Goal: Task Accomplishment & Management: Manage account settings

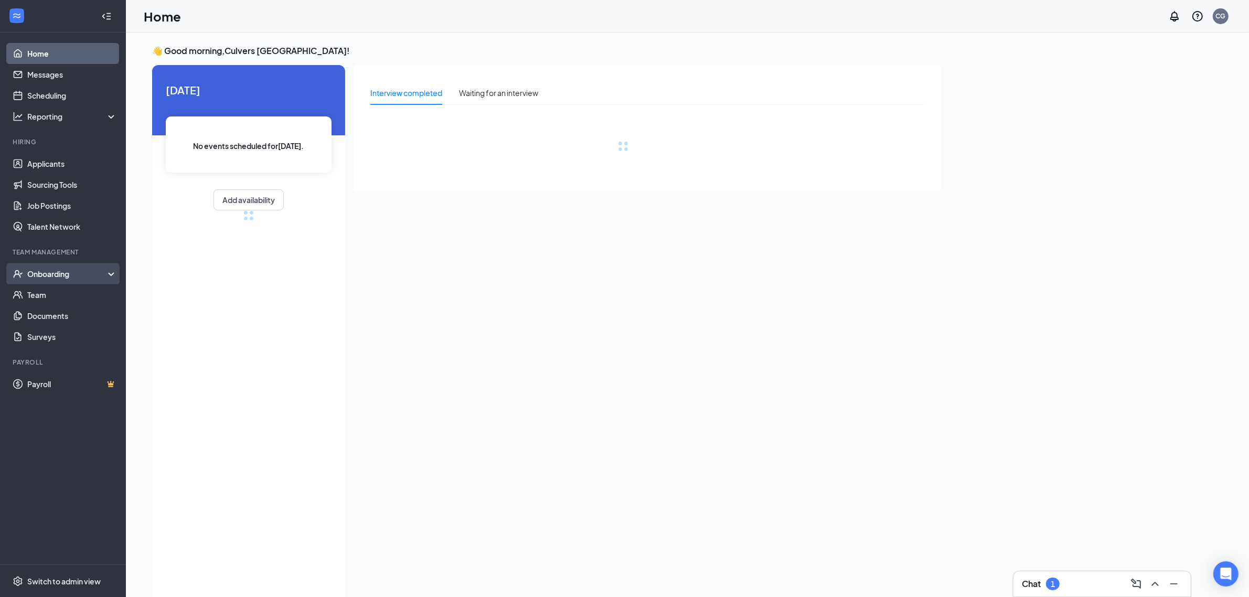
click at [38, 275] on div "Onboarding" at bounding box center [67, 274] width 81 height 10
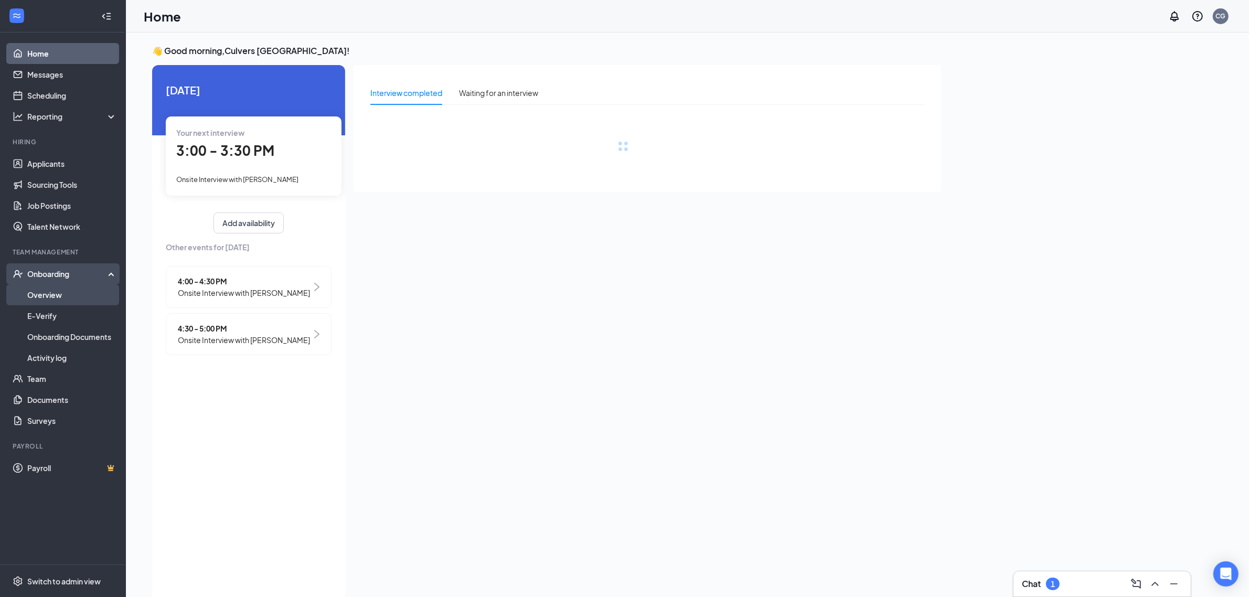
click at [39, 295] on link "Overview" at bounding box center [72, 294] width 90 height 21
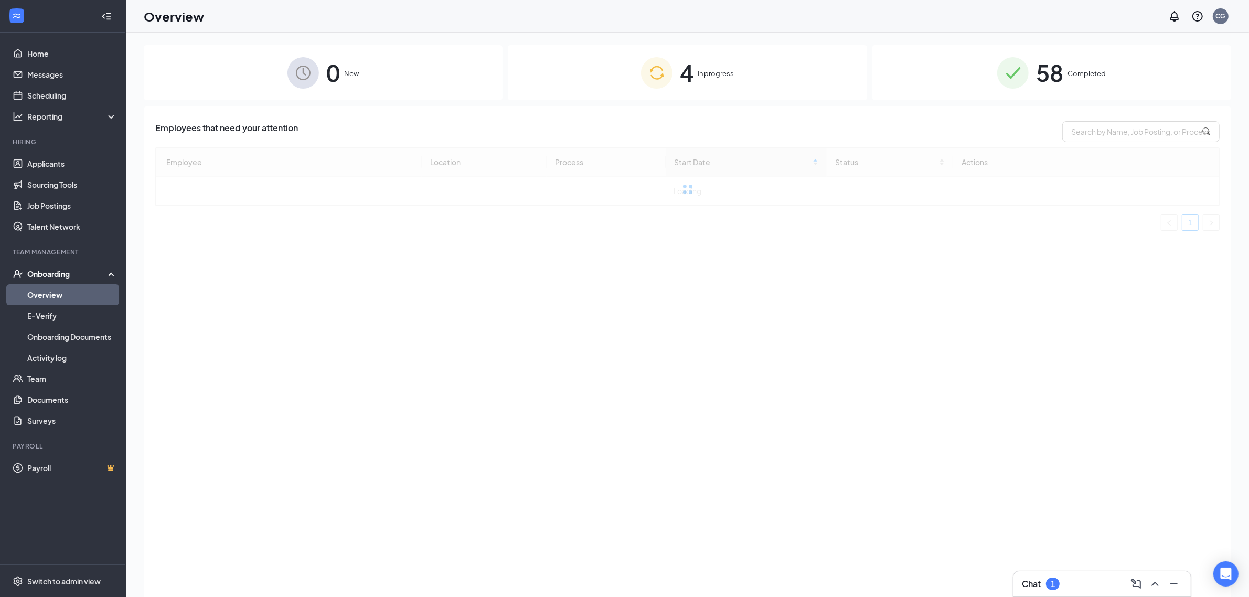
click at [1102, 52] on div "58 Completed" at bounding box center [1052, 72] width 359 height 55
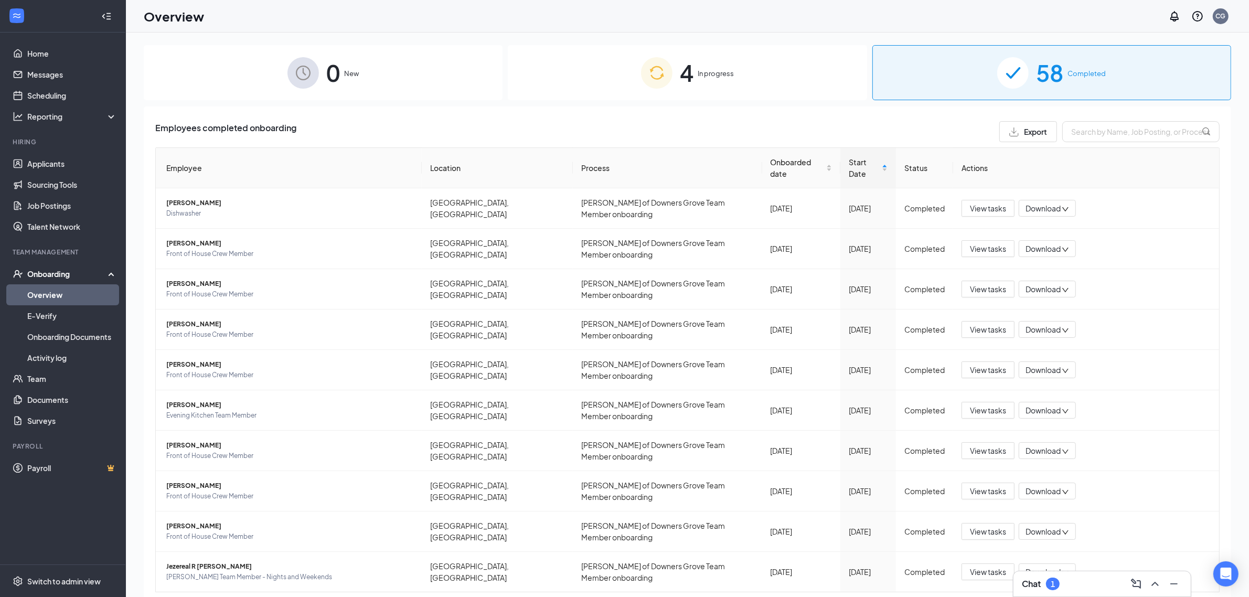
click at [681, 64] on span "4" at bounding box center [687, 73] width 14 height 36
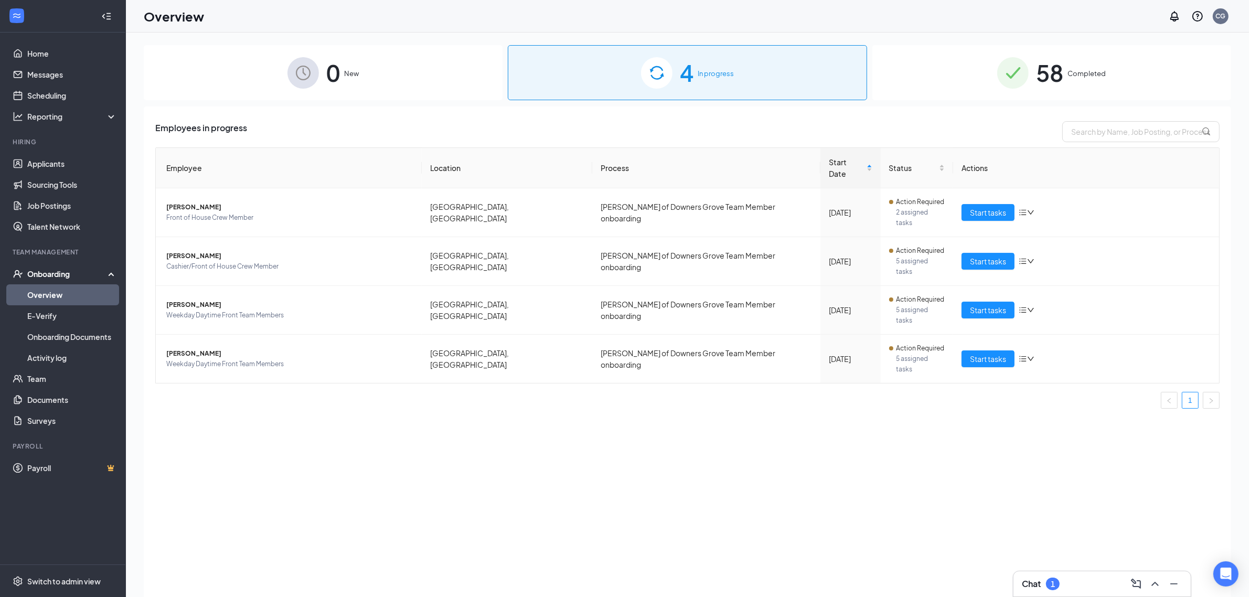
click at [1068, 76] on span "Completed" at bounding box center [1087, 73] width 38 height 10
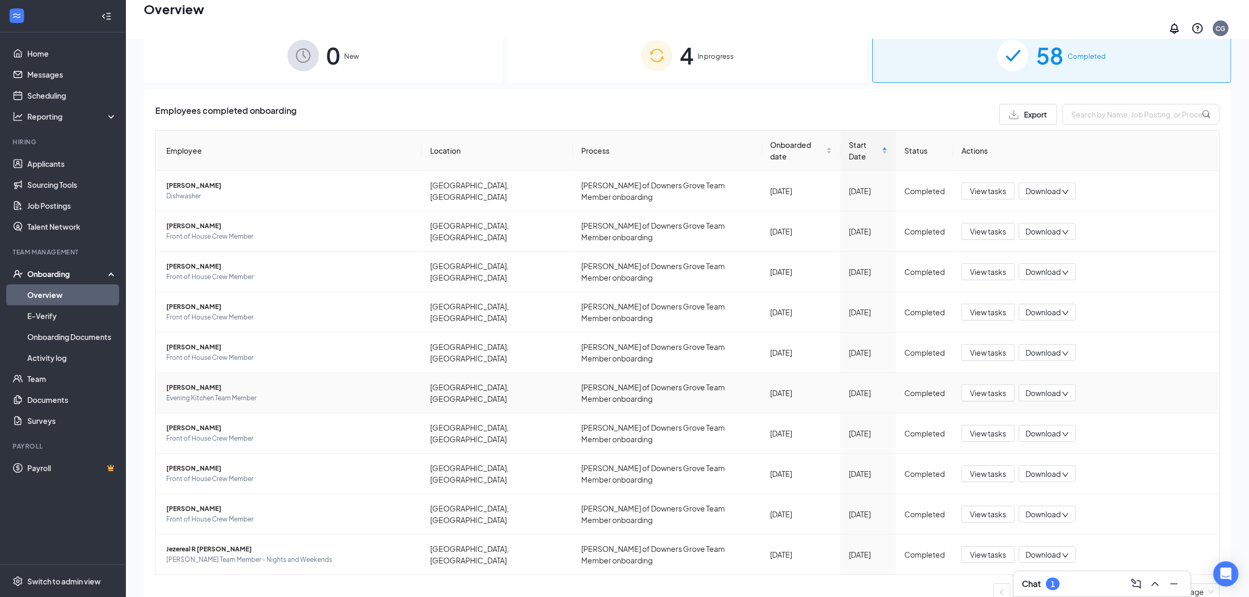
scroll to position [47, 0]
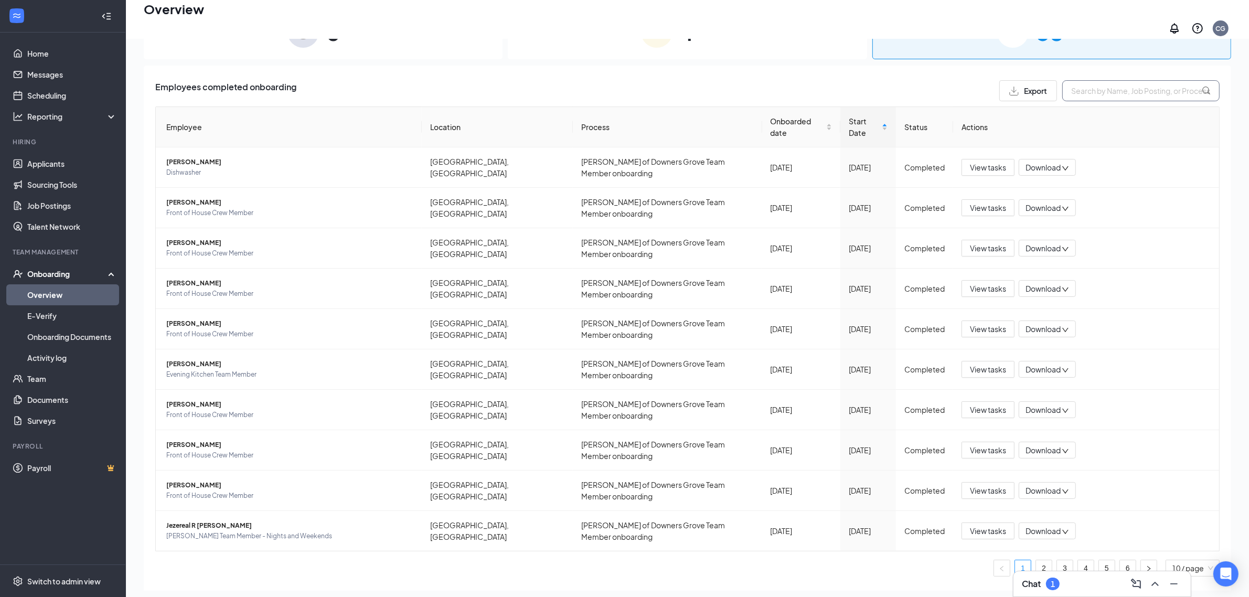
click at [1100, 80] on input "text" at bounding box center [1141, 90] width 157 height 21
type input "[PERSON_NAME]"
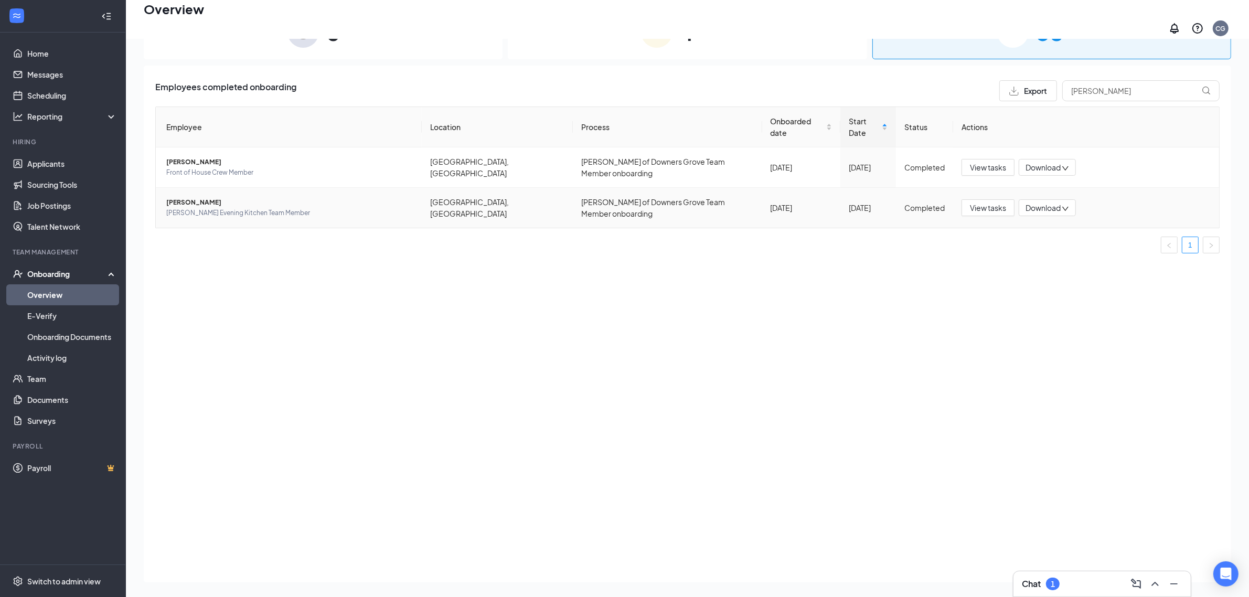
click at [247, 197] on span "[PERSON_NAME]" at bounding box center [289, 202] width 247 height 10
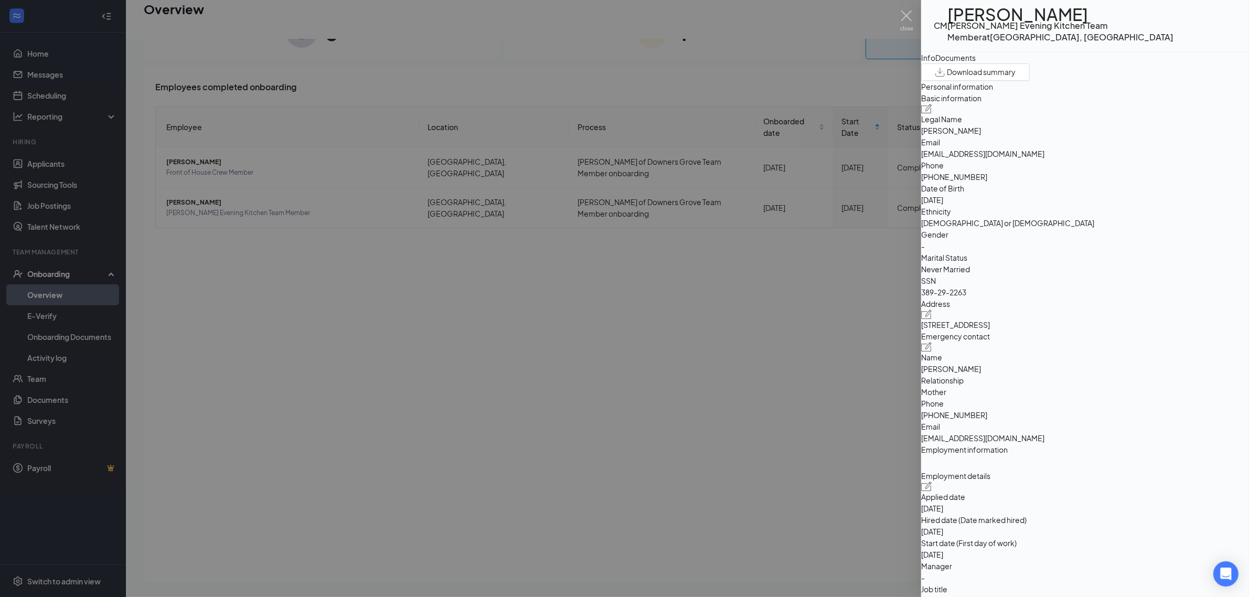
click at [976, 52] on button "Documents" at bounding box center [956, 58] width 40 height 12
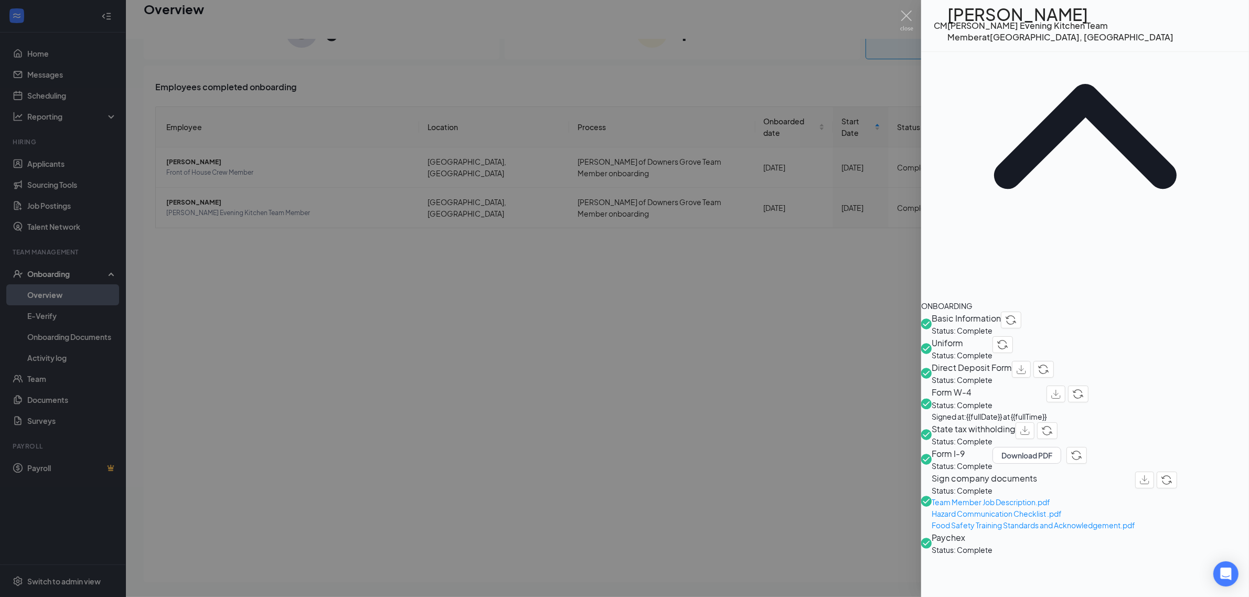
scroll to position [131, 0]
click at [987, 529] on span "Paychex" at bounding box center [962, 535] width 61 height 13
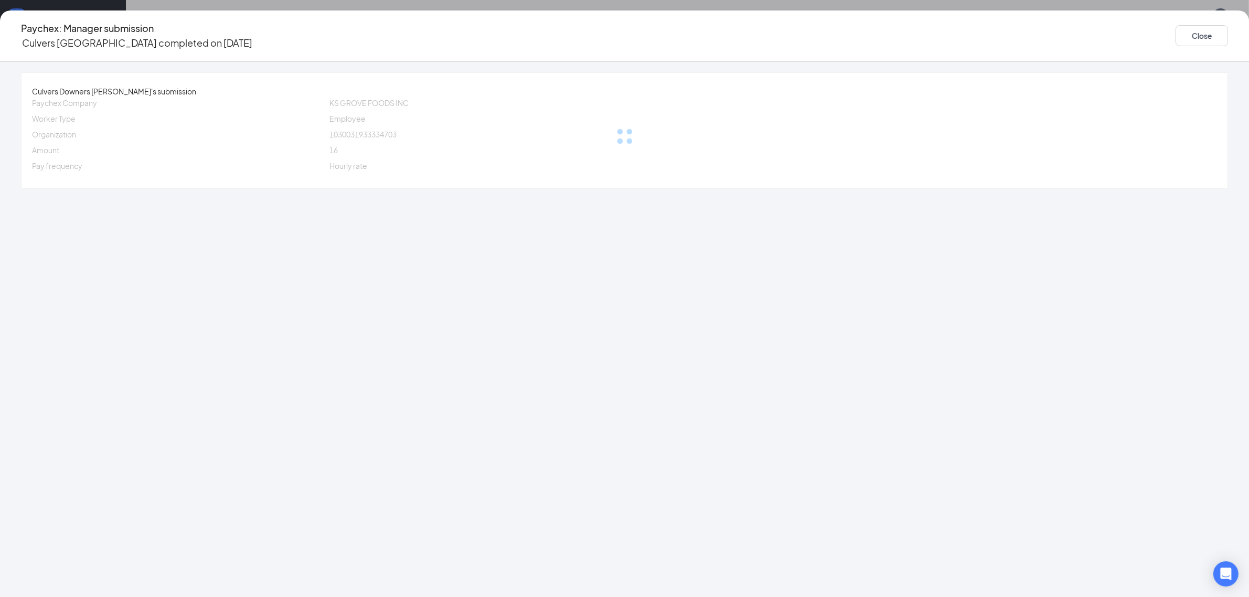
drag, startPoint x: 538, startPoint y: 163, endPoint x: 473, endPoint y: 121, distance: 77.2
click at [486, 134] on div at bounding box center [624, 136] width 1185 height 79
click at [1176, 31] on button "Close" at bounding box center [1202, 35] width 52 height 21
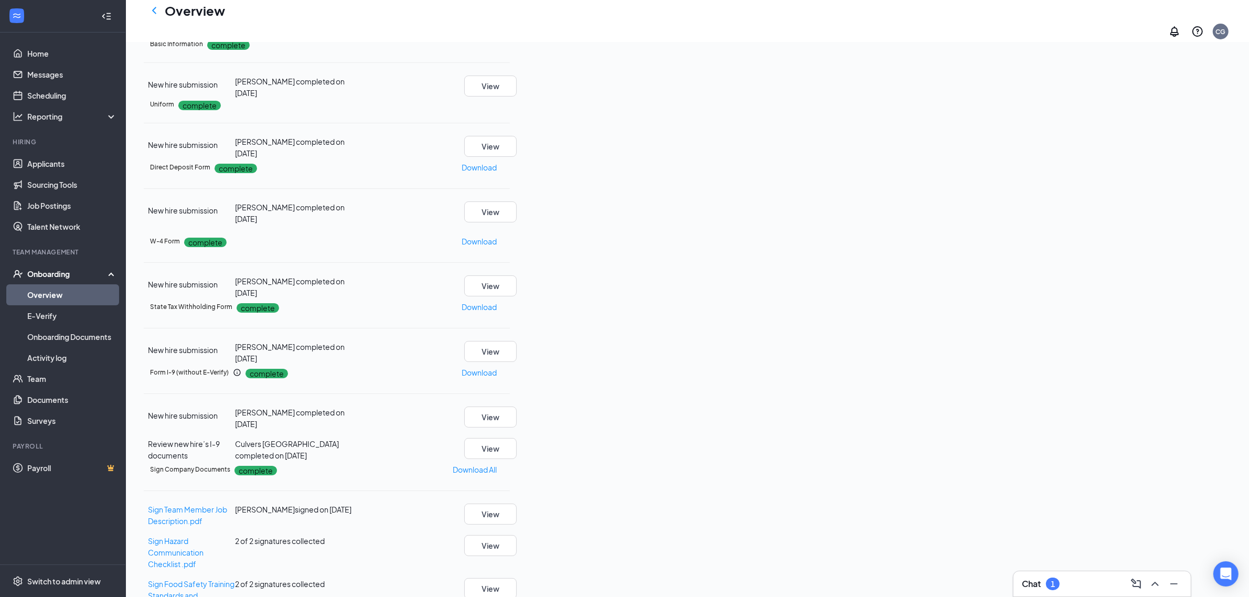
scroll to position [402, 0]
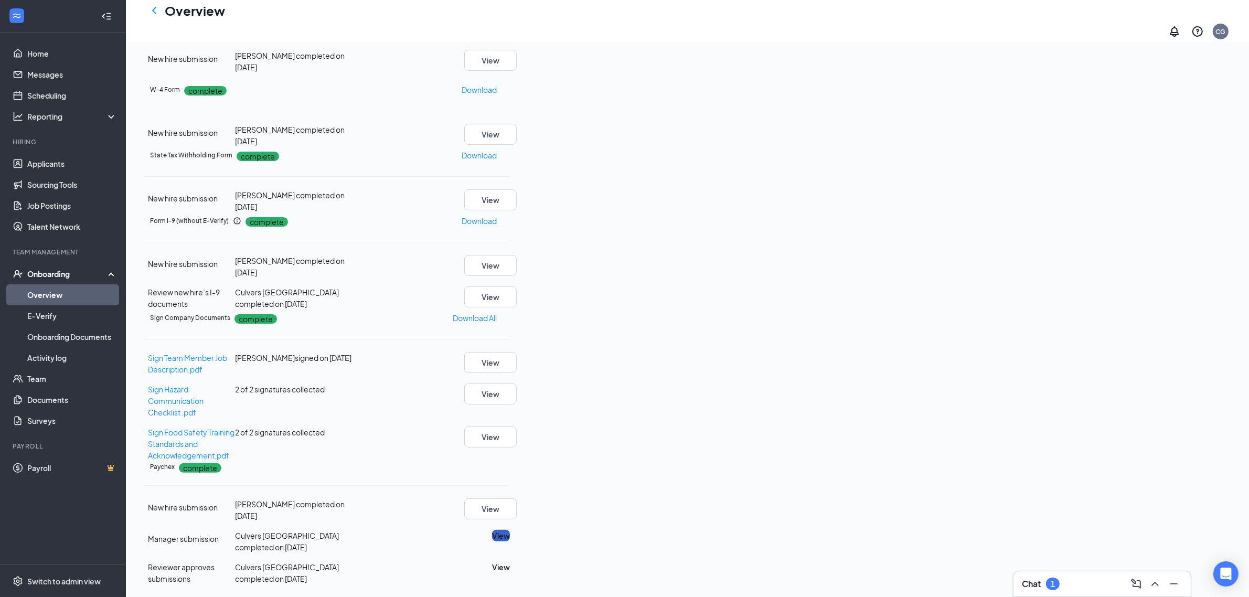
click at [510, 530] on button "View" at bounding box center [501, 536] width 18 height 12
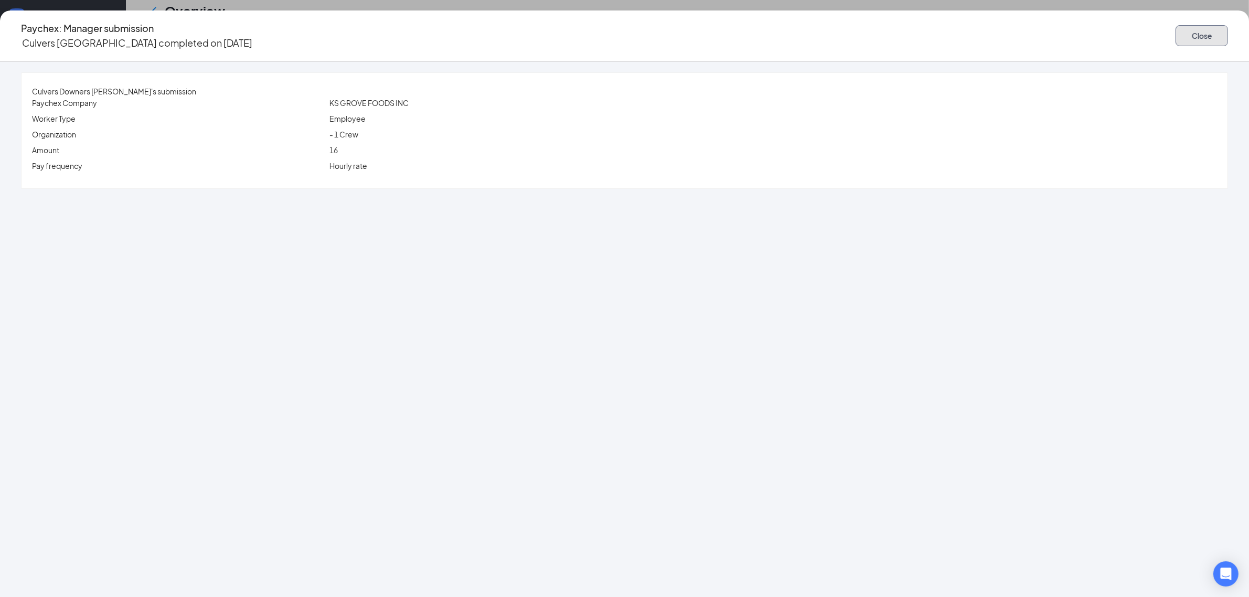
click at [1176, 34] on button "Close" at bounding box center [1202, 35] width 52 height 21
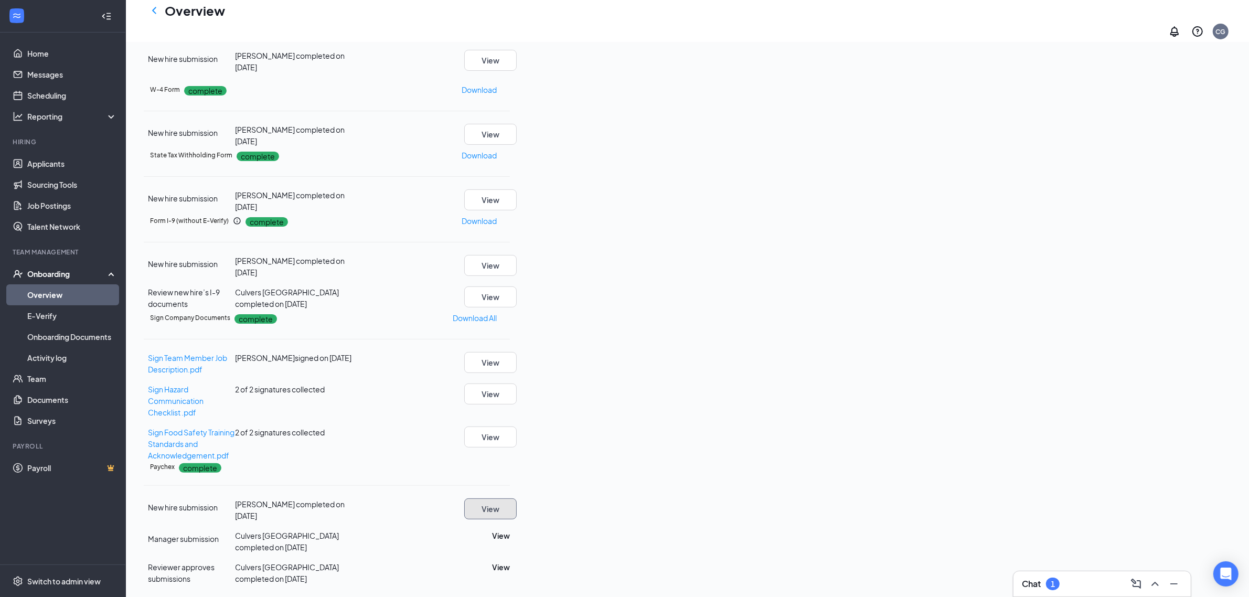
click at [517, 499] on button "View" at bounding box center [490, 509] width 52 height 21
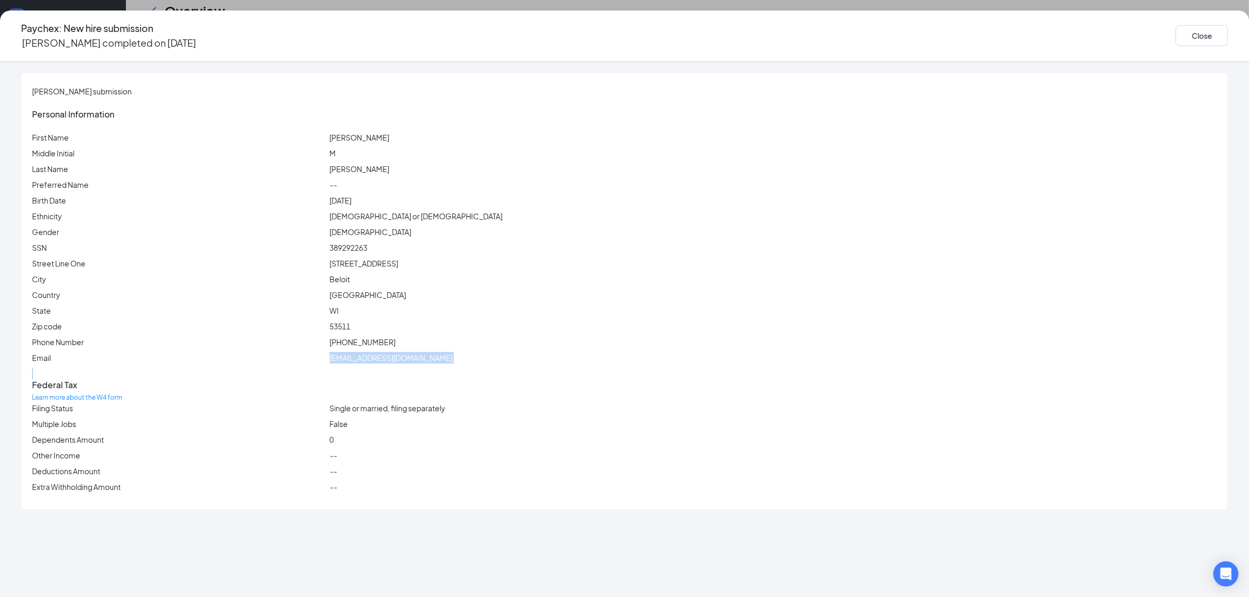
drag, startPoint x: 458, startPoint y: 357, endPoint x: 592, endPoint y: 375, distance: 135.5
click at [592, 375] on div "Personal Information First Name [PERSON_NAME] Middle Initial M Last Name [PERSO…" at bounding box center [624, 297] width 1185 height 400
drag, startPoint x: 462, startPoint y: 214, endPoint x: 465, endPoint y: 237, distance: 22.8
click at [465, 228] on div "Personal Information First Name [PERSON_NAME] Middle Initial M Last Name [PERSO…" at bounding box center [624, 297] width 1185 height 400
drag, startPoint x: 462, startPoint y: 247, endPoint x: 530, endPoint y: 242, distance: 68.4
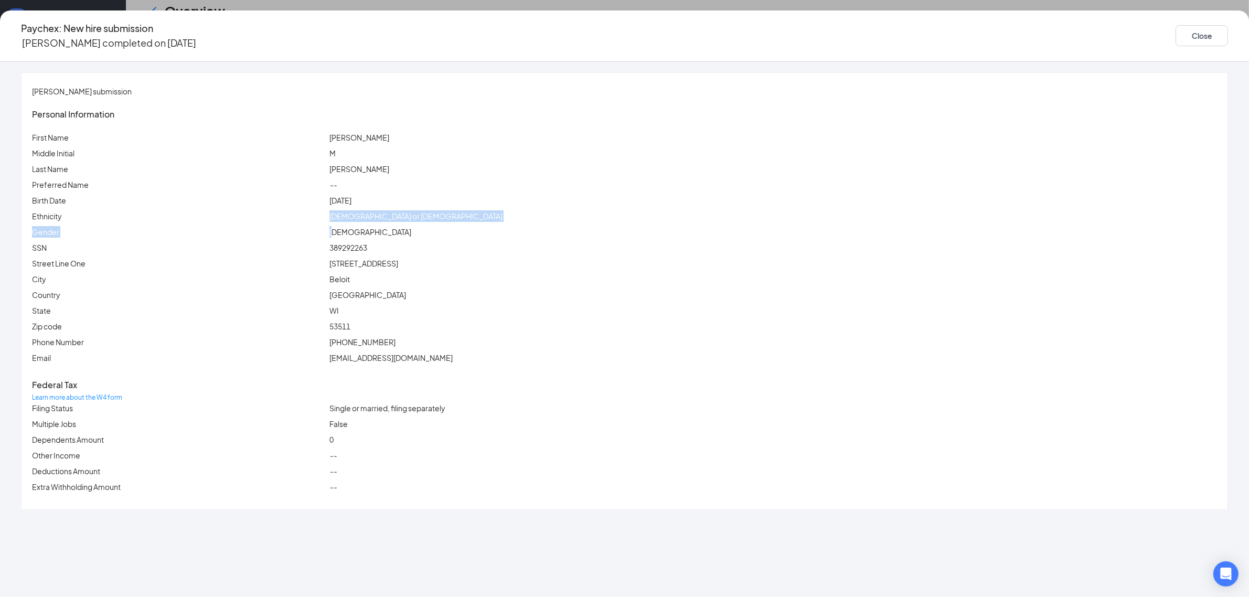
click at [530, 242] on body "Home Messages Scheduling Reporting Hiring Applicants Sourcing Tools Job Posting…" at bounding box center [624, 81] width 1249 height 597
click at [530, 242] on div "389292263" at bounding box center [773, 248] width 892 height 12
drag, startPoint x: 510, startPoint y: 248, endPoint x: 445, endPoint y: 248, distance: 65.1
click at [445, 248] on div "SSN 389292263" at bounding box center [625, 248] width 1190 height 12
click at [659, 52] on div "Paychex: New hire submission [PERSON_NAME] completed on [DATE] Close" at bounding box center [624, 35] width 1249 height 51
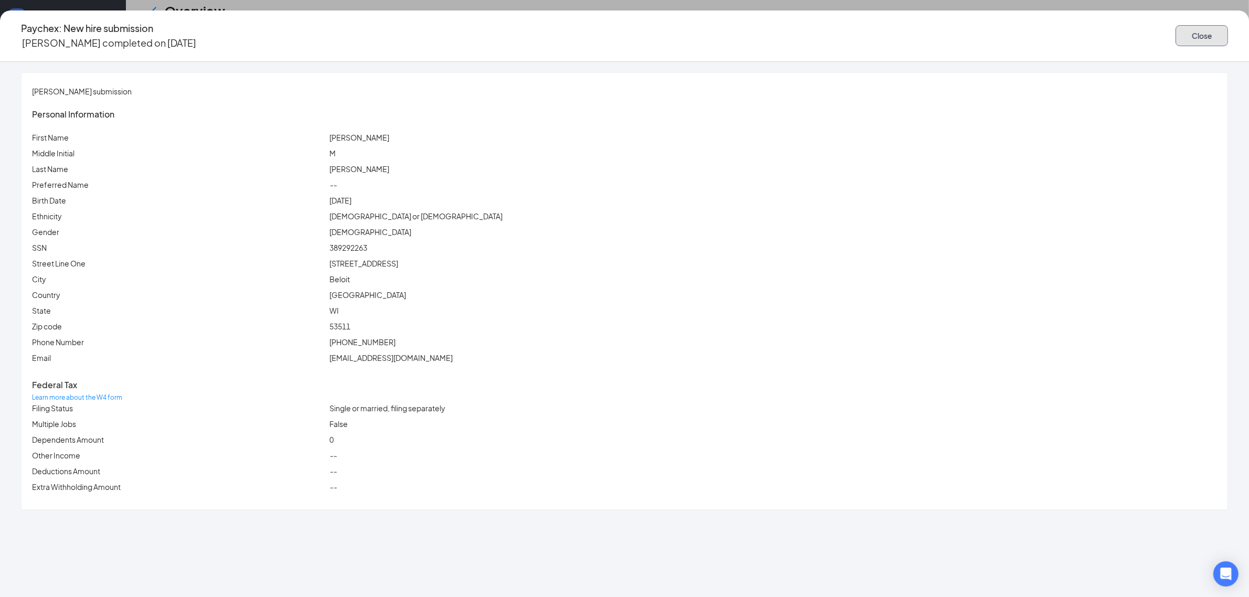
click at [1176, 26] on button "Close" at bounding box center [1202, 35] width 52 height 21
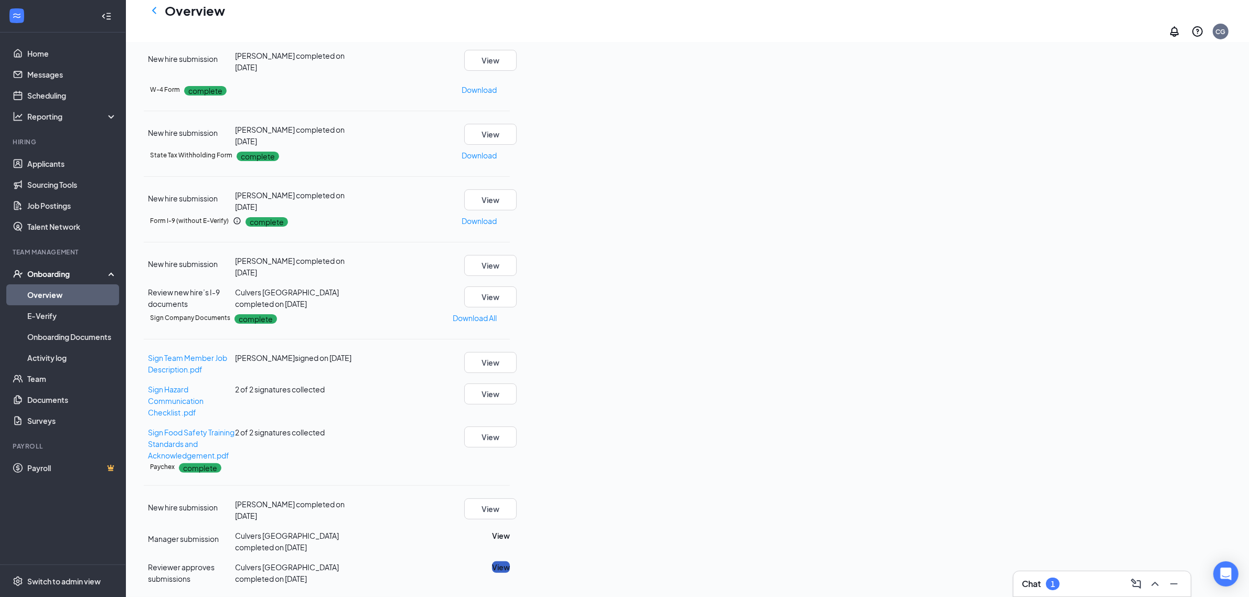
click at [510, 561] on button "View" at bounding box center [501, 567] width 18 height 12
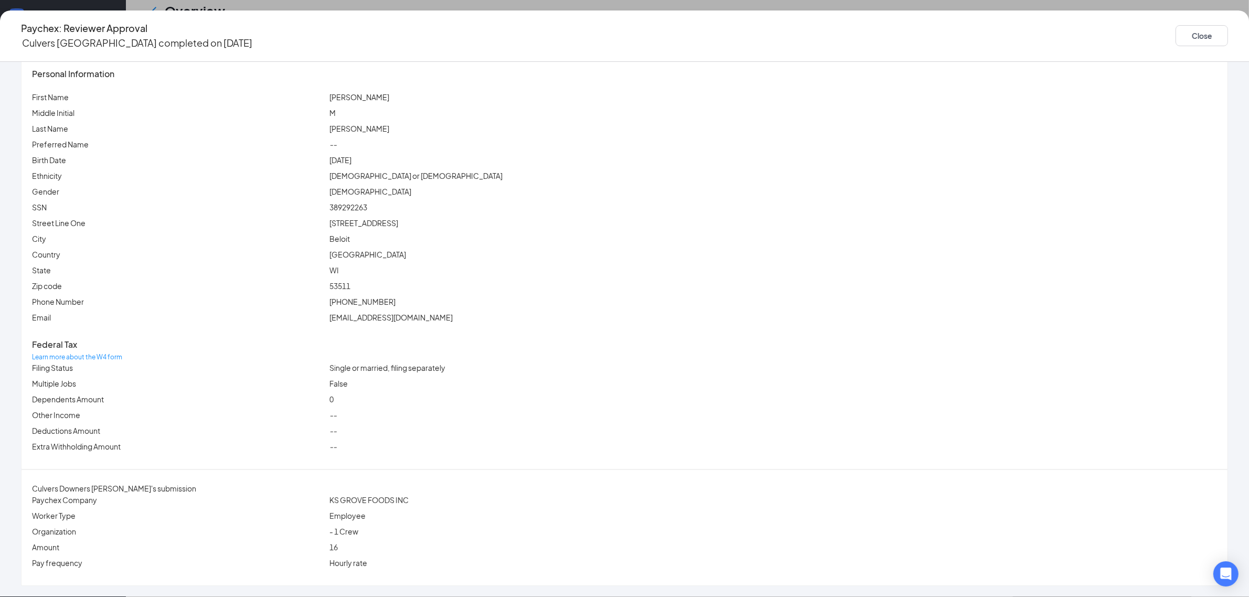
scroll to position [0, 0]
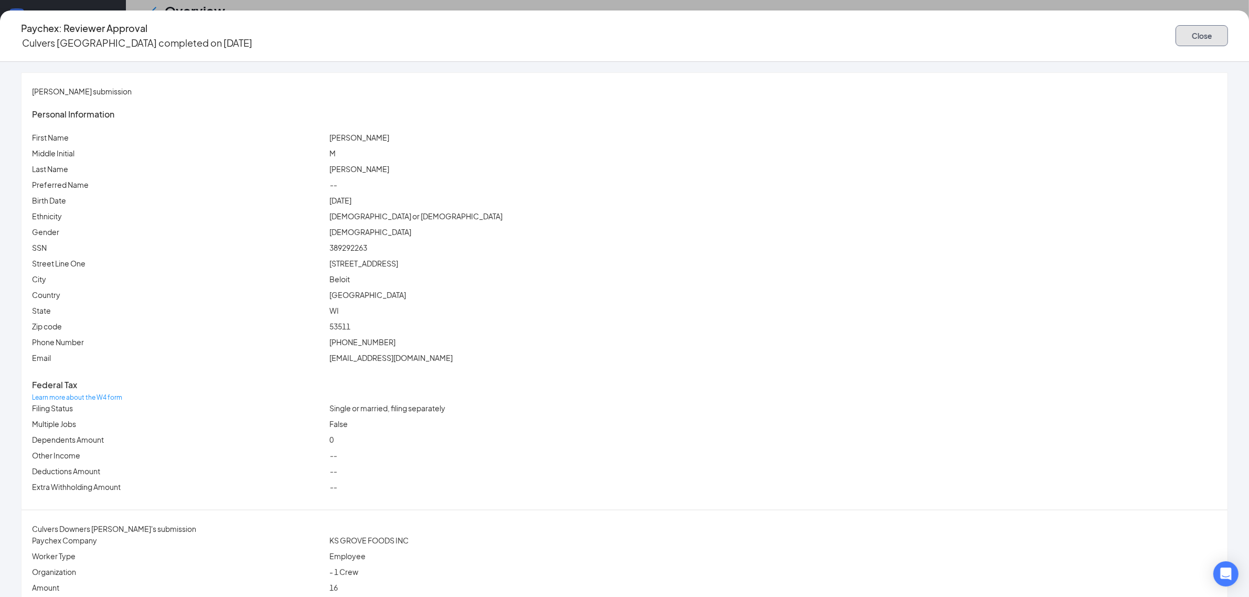
click at [1176, 25] on button "Close" at bounding box center [1202, 35] width 52 height 21
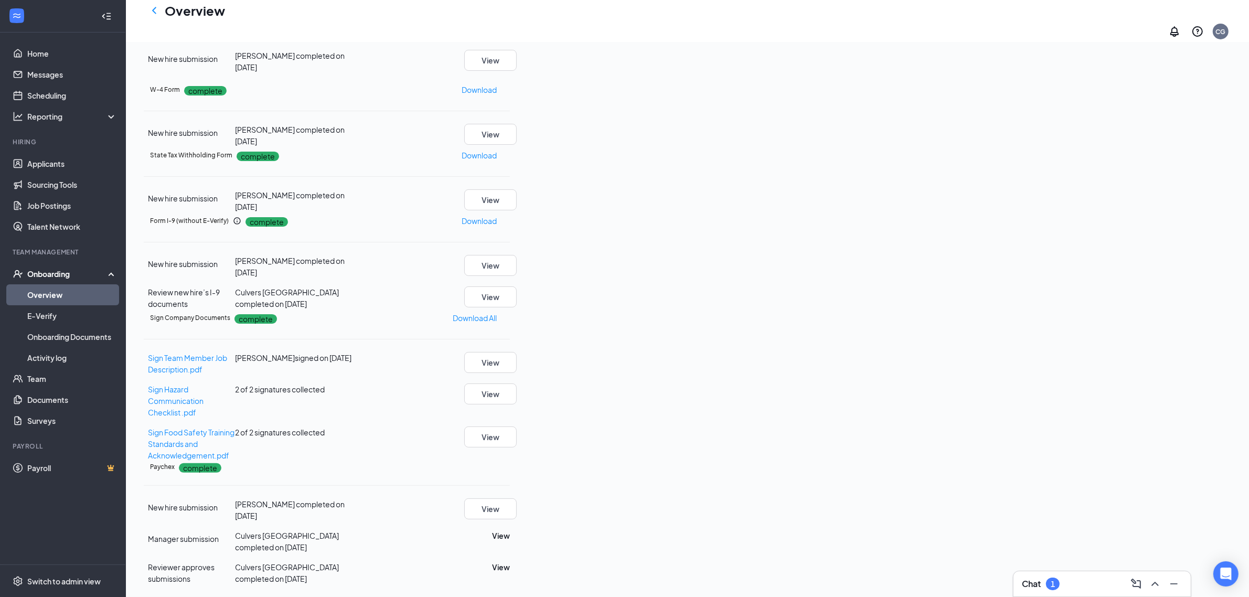
click at [44, 264] on div "Onboarding" at bounding box center [63, 273] width 126 height 21
click at [47, 277] on div "Onboarding" at bounding box center [67, 274] width 81 height 10
click at [37, 298] on link "Overview" at bounding box center [72, 294] width 90 height 21
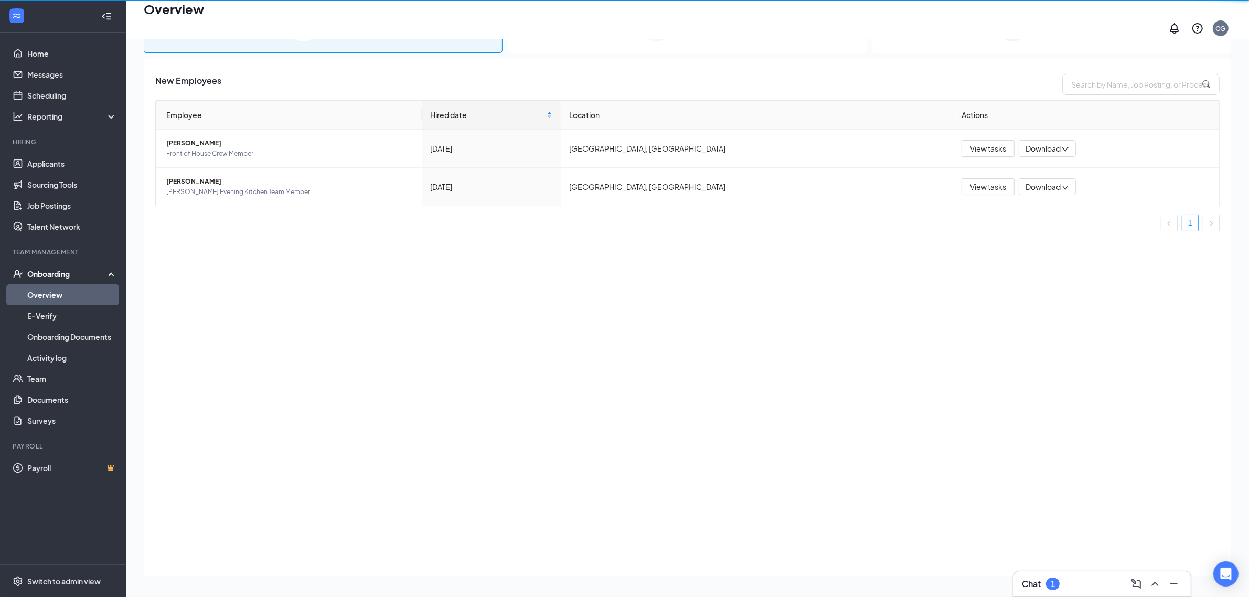
scroll to position [47, 0]
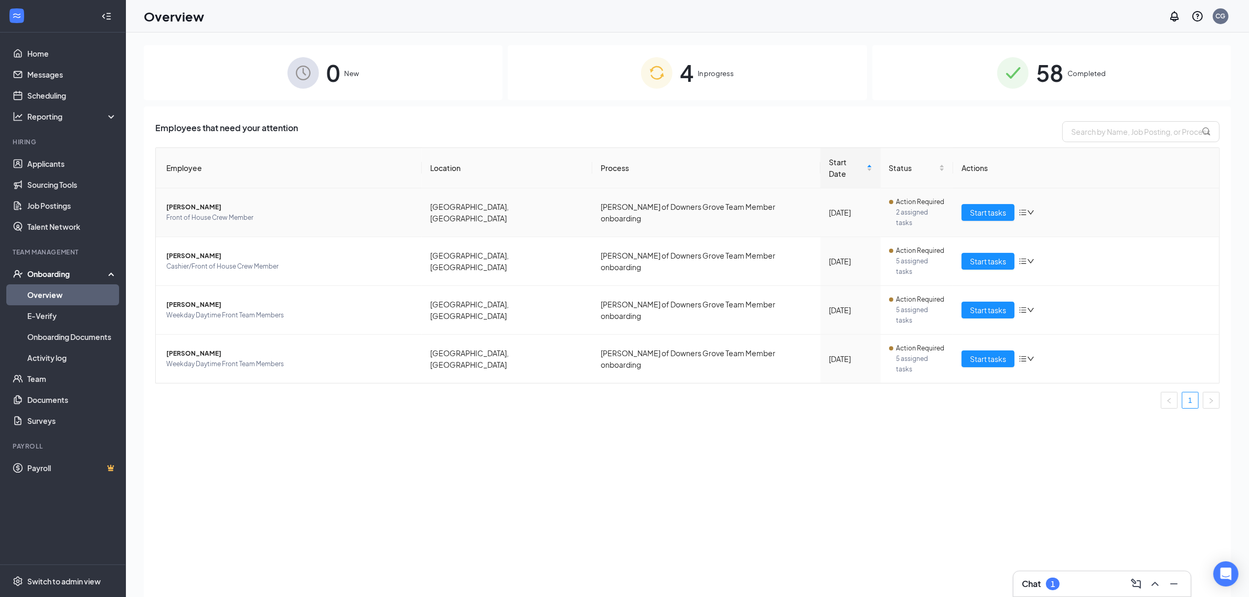
click at [266, 202] on span "[PERSON_NAME]" at bounding box center [289, 207] width 247 height 10
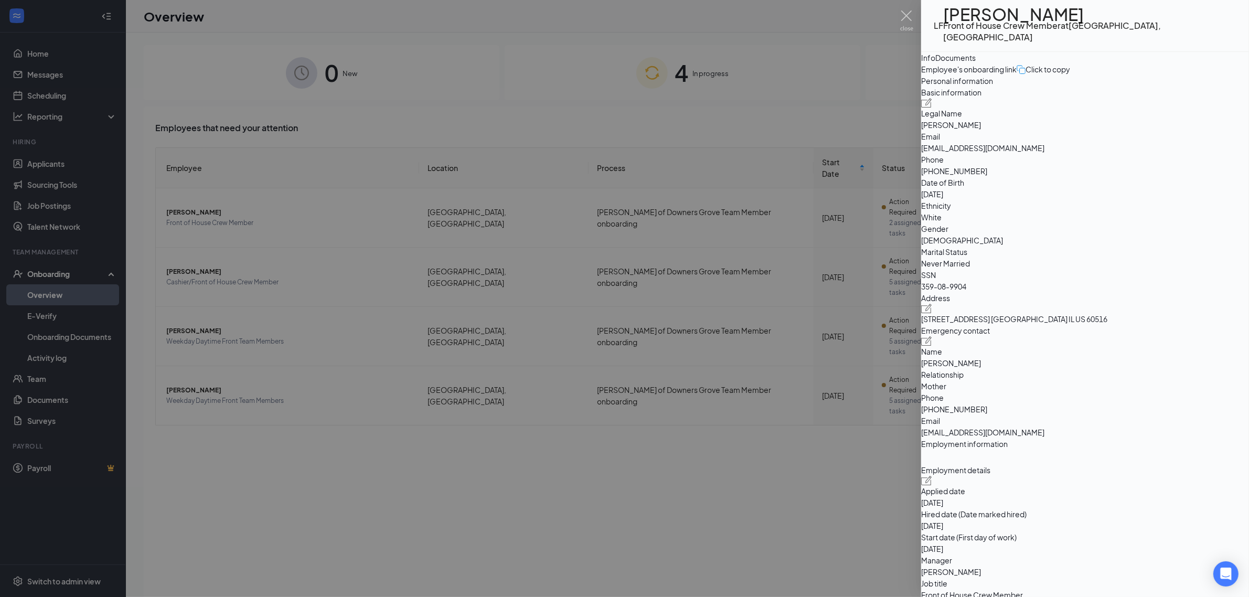
click at [976, 63] on div "Documents" at bounding box center [956, 58] width 40 height 12
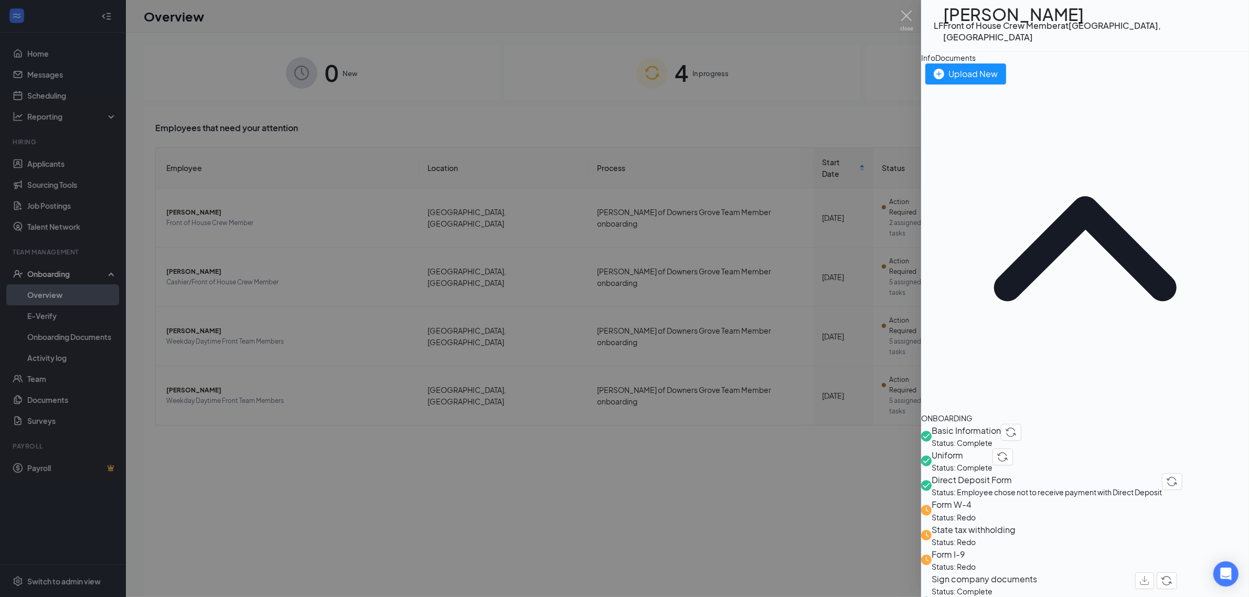
click at [623, 484] on div at bounding box center [624, 298] width 1249 height 597
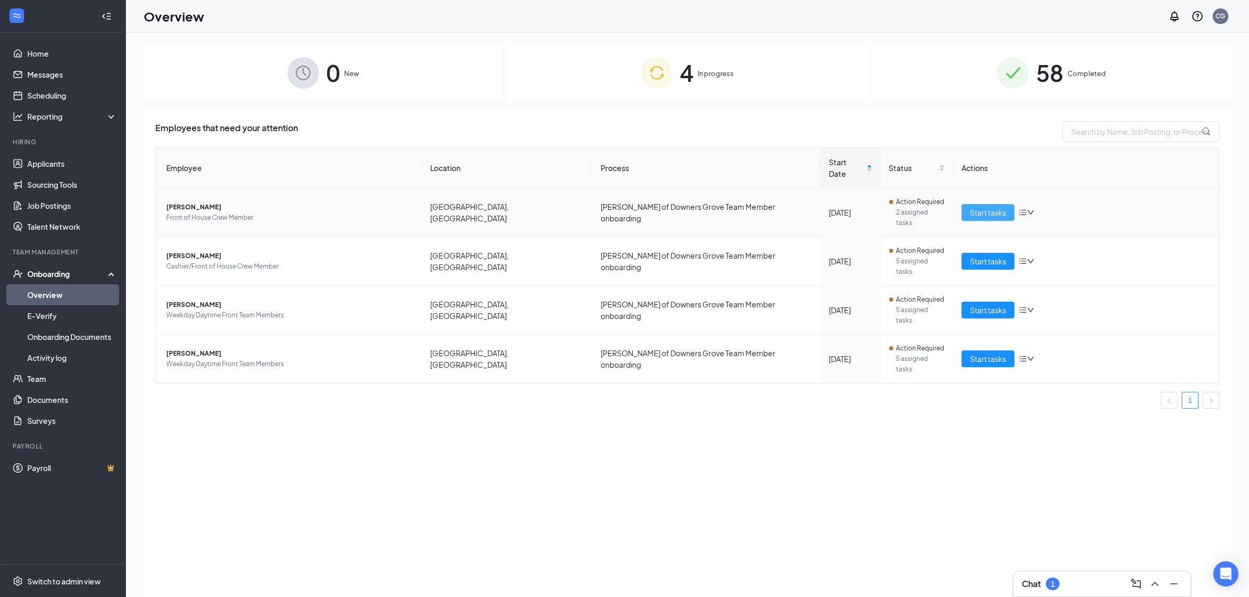
click at [990, 207] on span "Start tasks" at bounding box center [988, 213] width 36 height 12
